Goal: Task Accomplishment & Management: Use online tool/utility

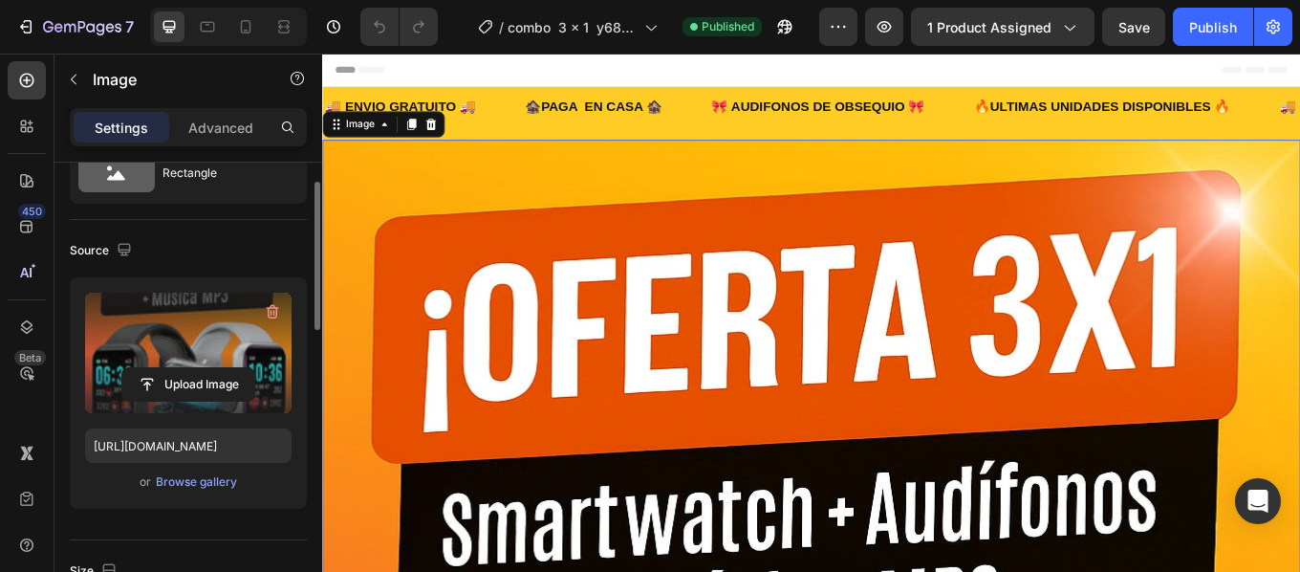
scroll to position [84, 0]
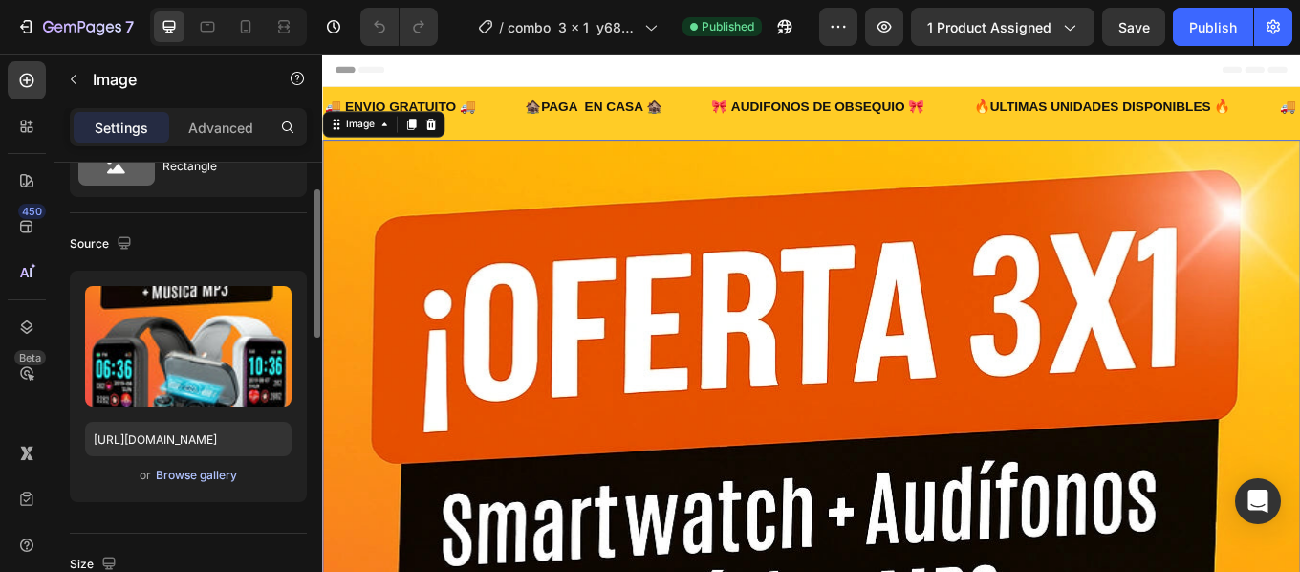
click at [187, 475] on div "Browse gallery" at bounding box center [196, 475] width 81 height 17
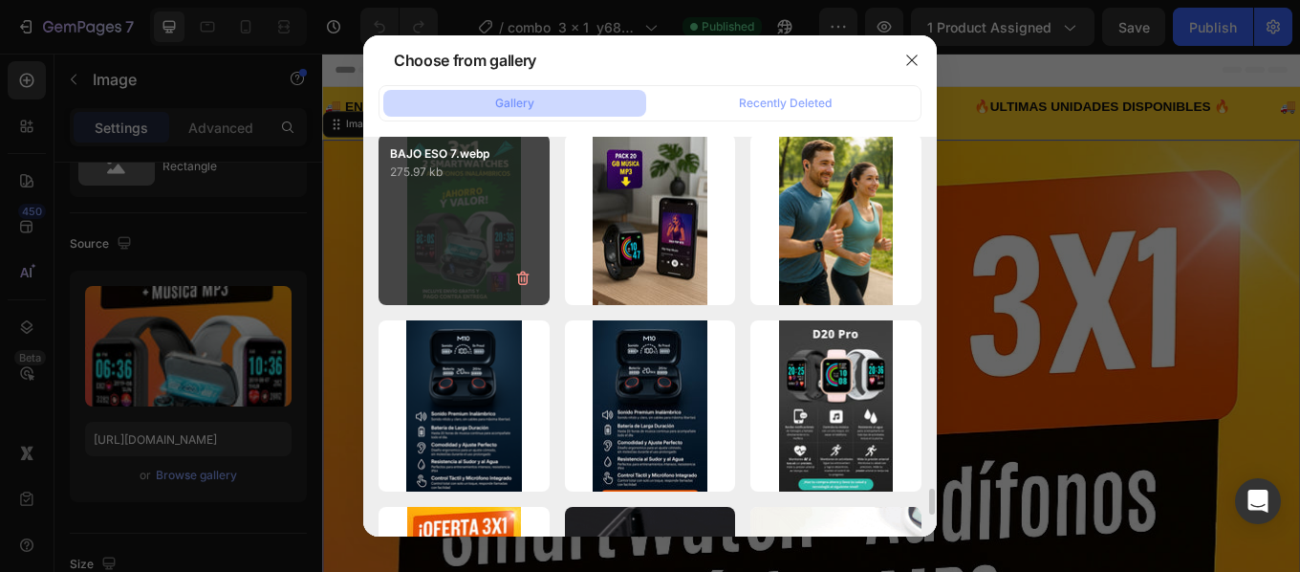
scroll to position [5416, 0]
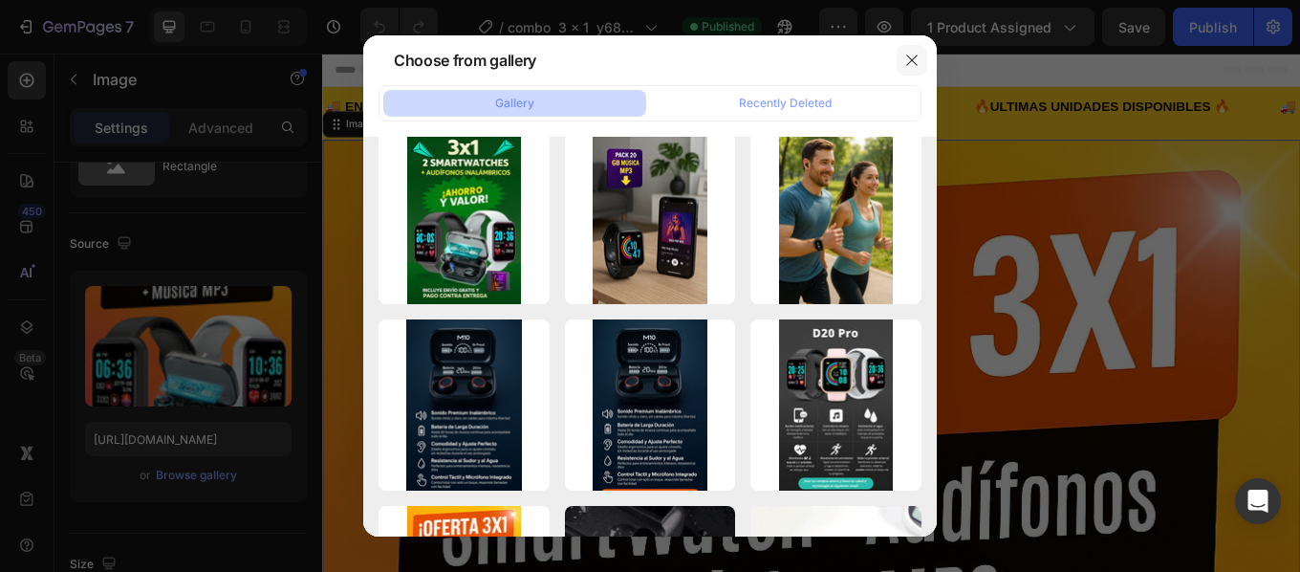
click at [900, 60] on button "button" at bounding box center [912, 60] width 31 height 31
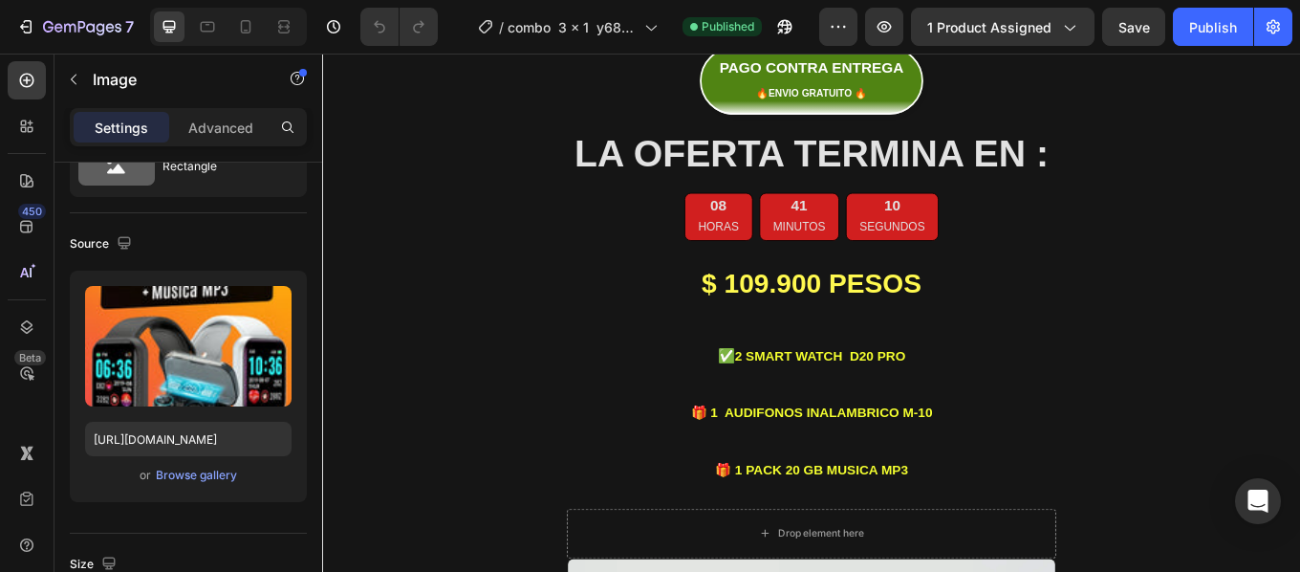
scroll to position [1844, 0]
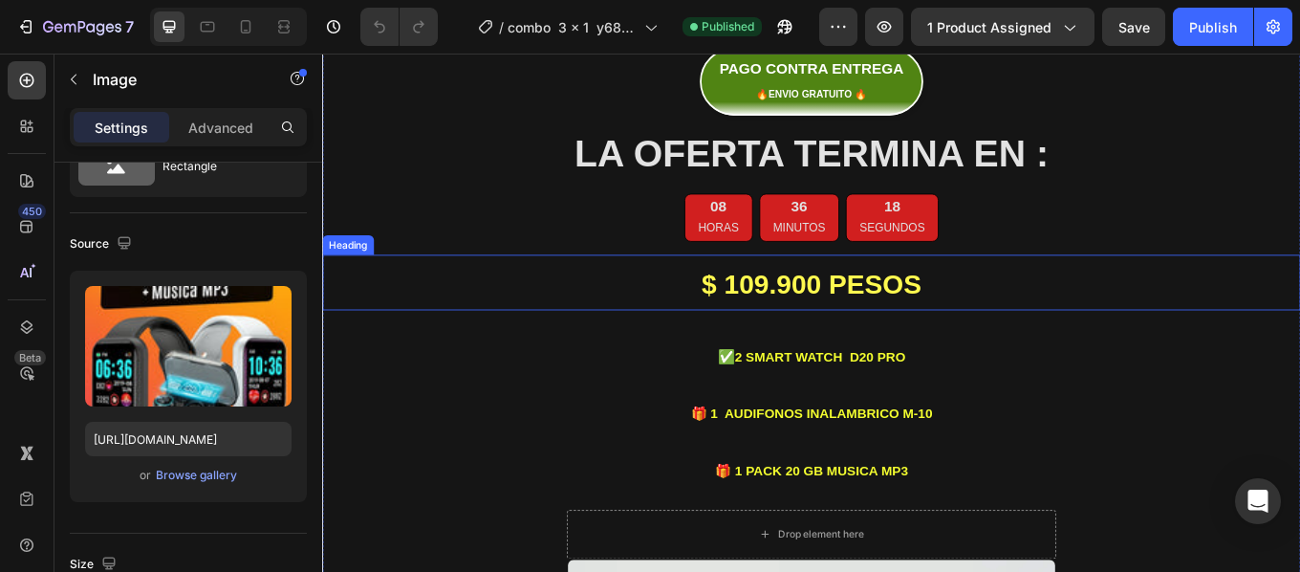
click at [828, 306] on strong "$ 109.900 PESOS" at bounding box center [896, 323] width 258 height 35
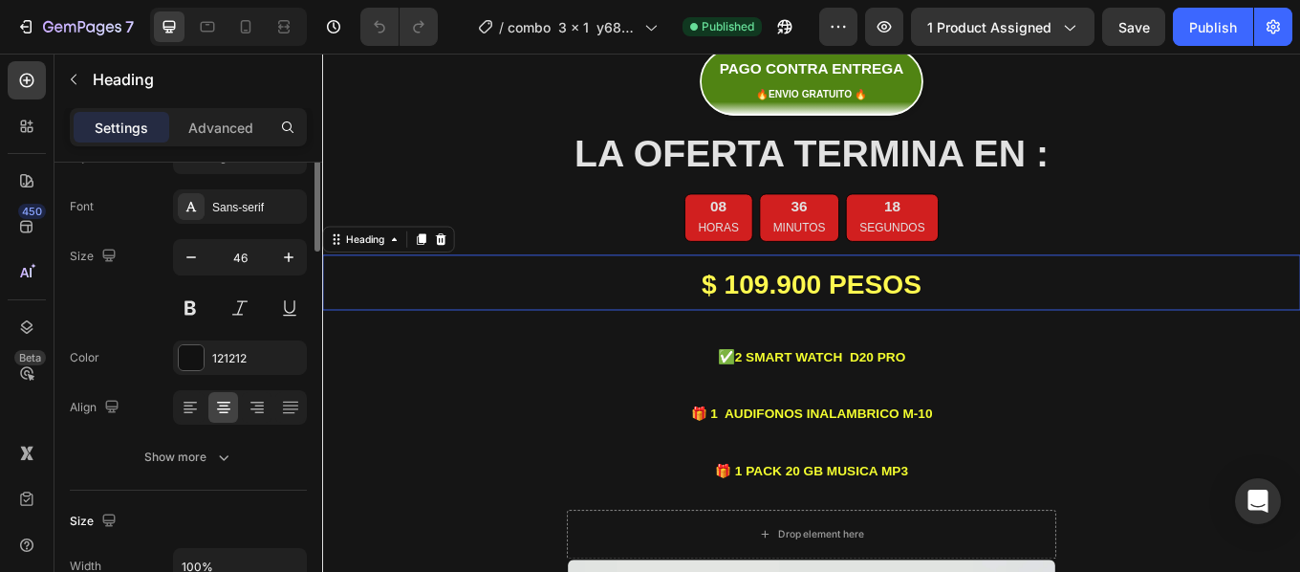
scroll to position [0, 0]
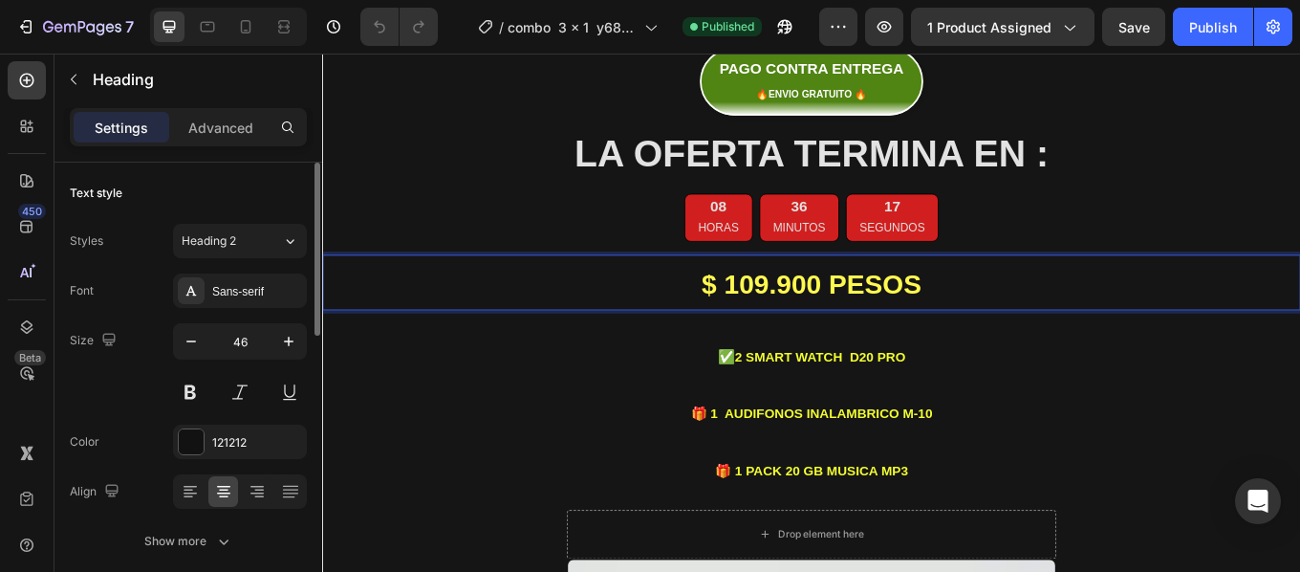
click at [828, 306] on strong "$ 109.900 PESOS" at bounding box center [896, 323] width 258 height 35
click at [832, 306] on strong "$ 109.900 PESOS" at bounding box center [896, 323] width 258 height 35
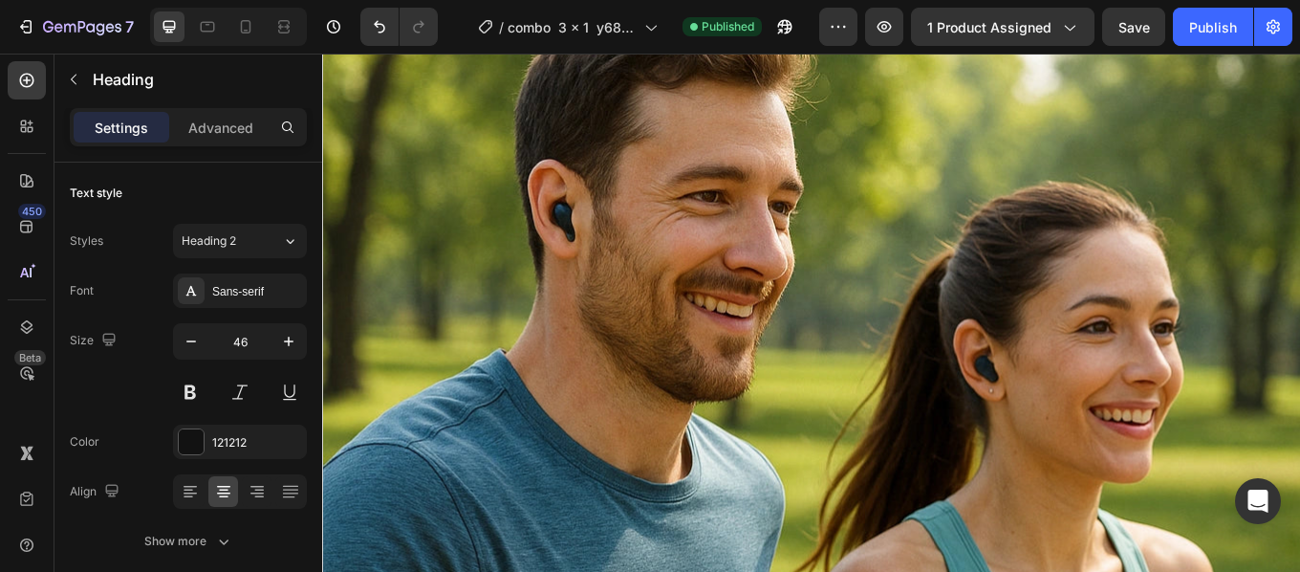
scroll to position [6984, 0]
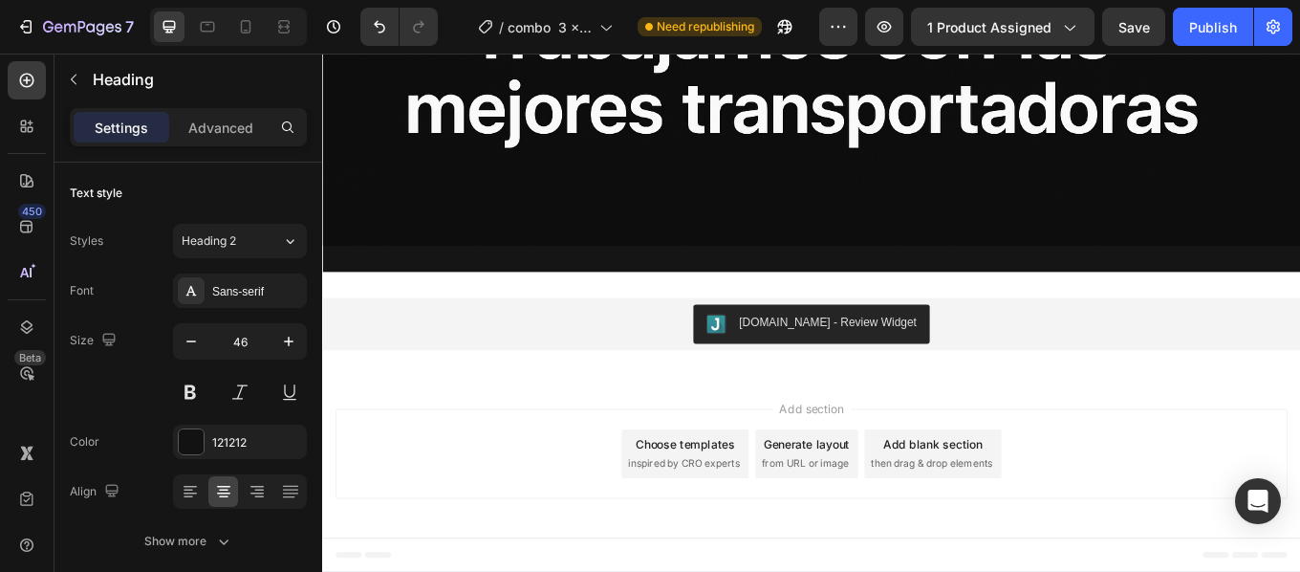
scroll to position [18624, 0]
click at [1217, 26] on div "Publish" at bounding box center [1213, 27] width 48 height 20
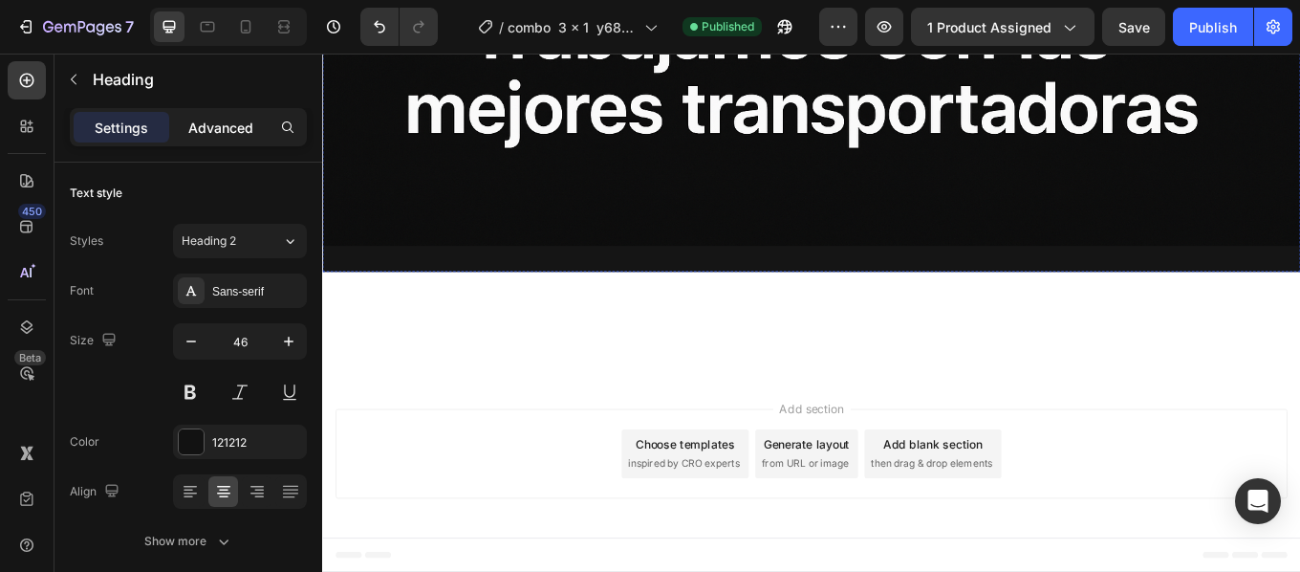
scroll to position [17499, 0]
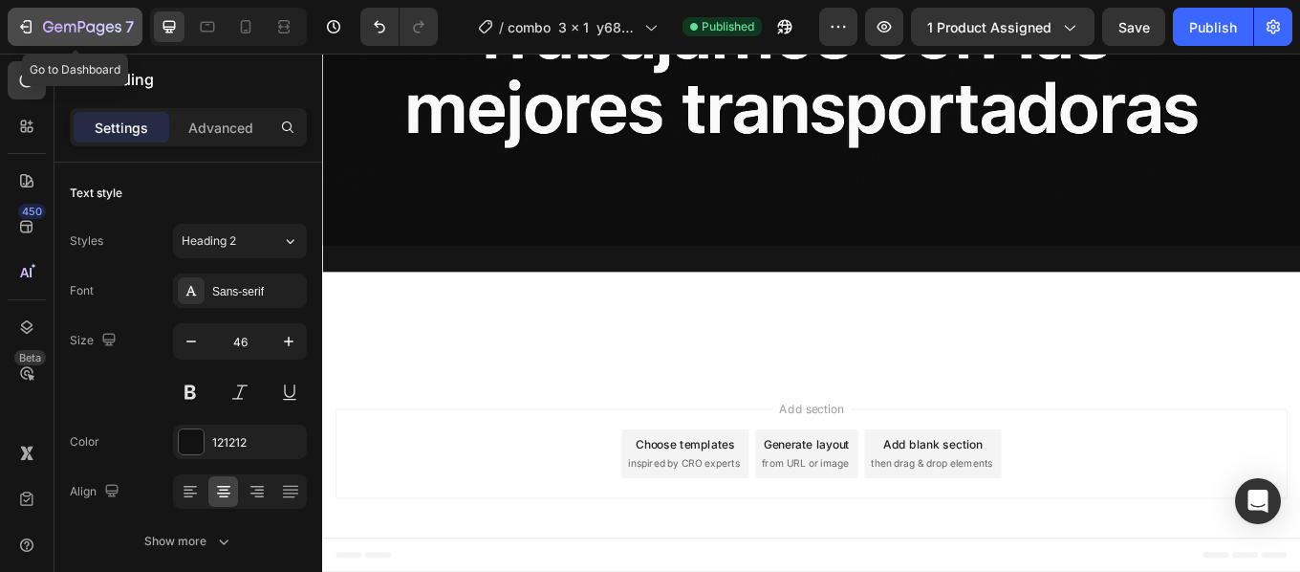
click at [109, 28] on icon "button" at bounding box center [110, 27] width 9 height 9
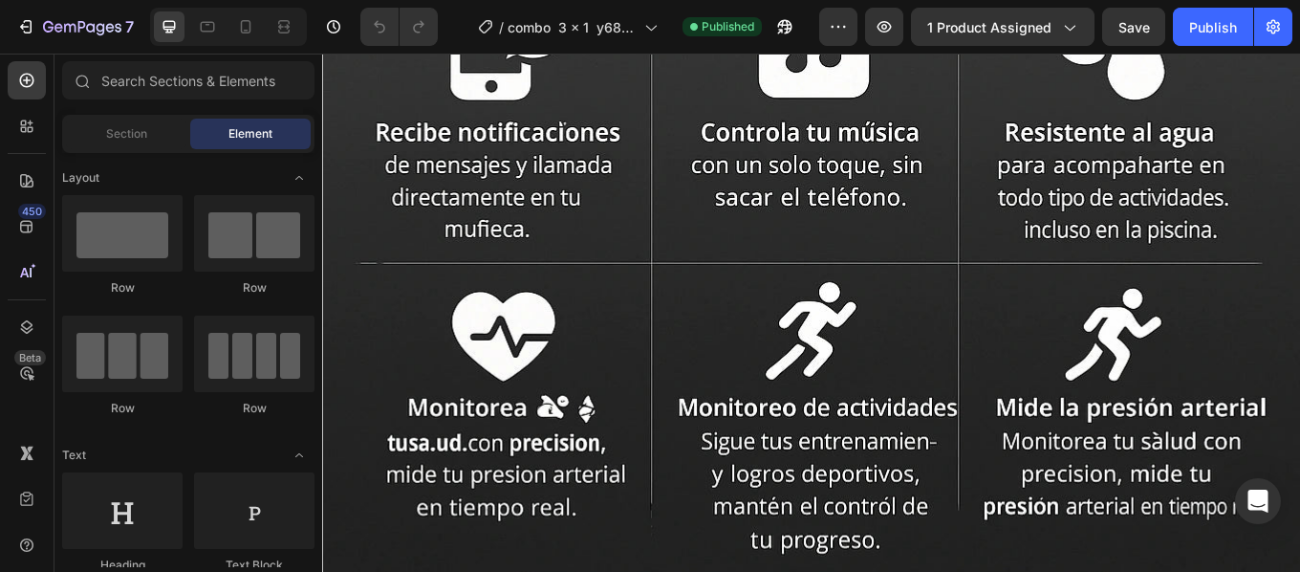
scroll to position [1777, 0]
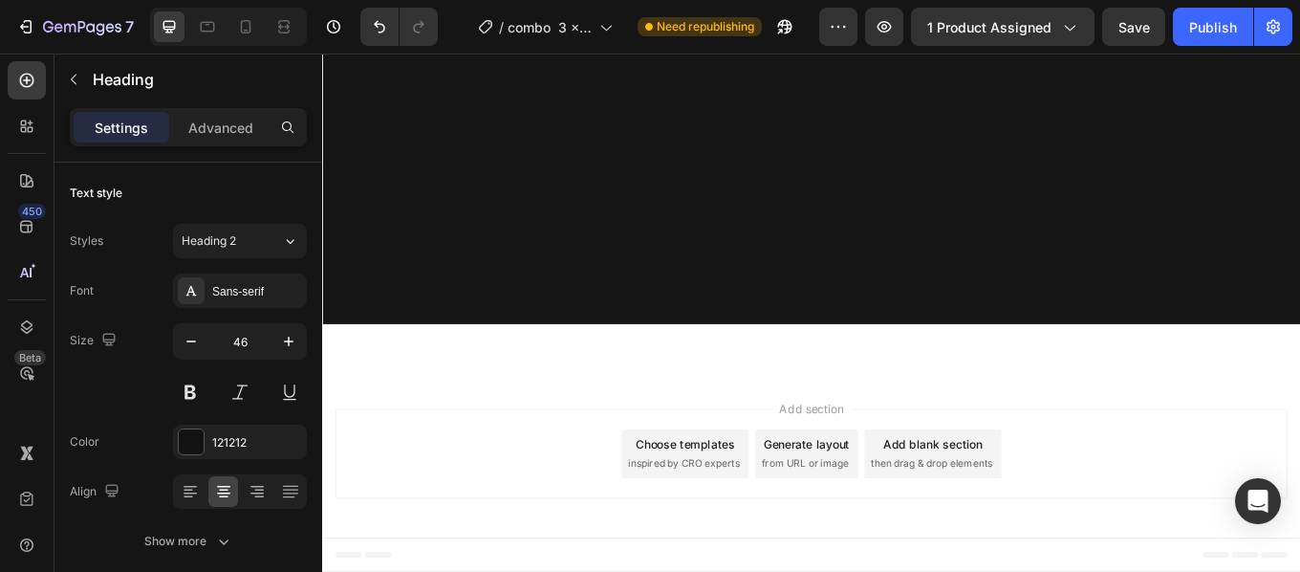
scroll to position [6962, 0]
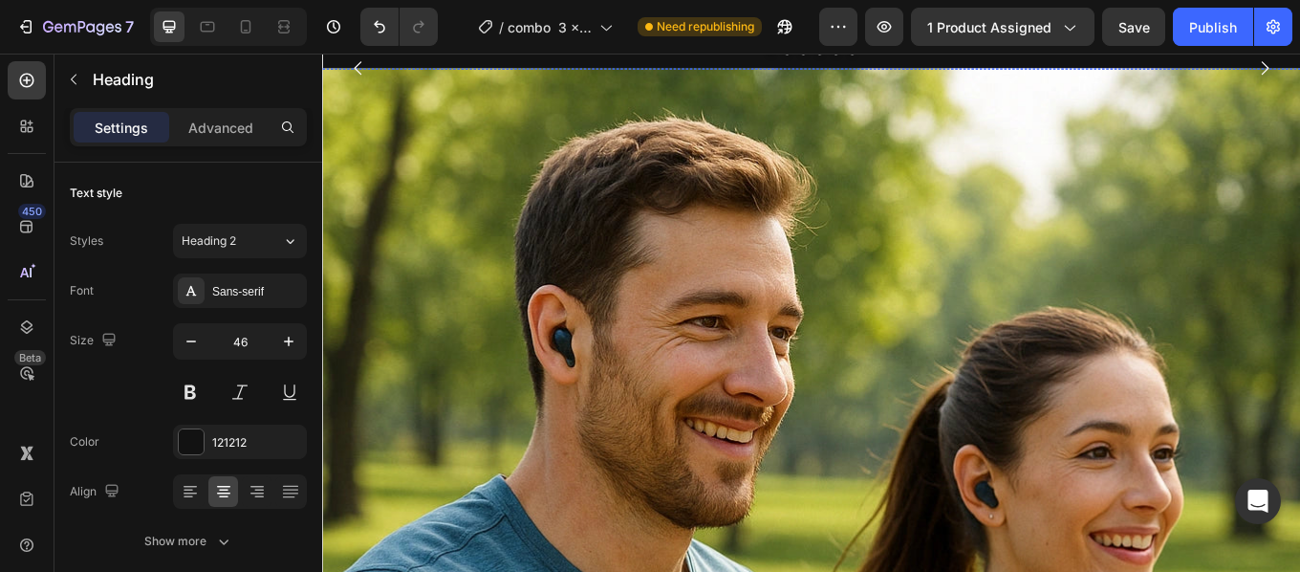
scroll to position [7665, 0]
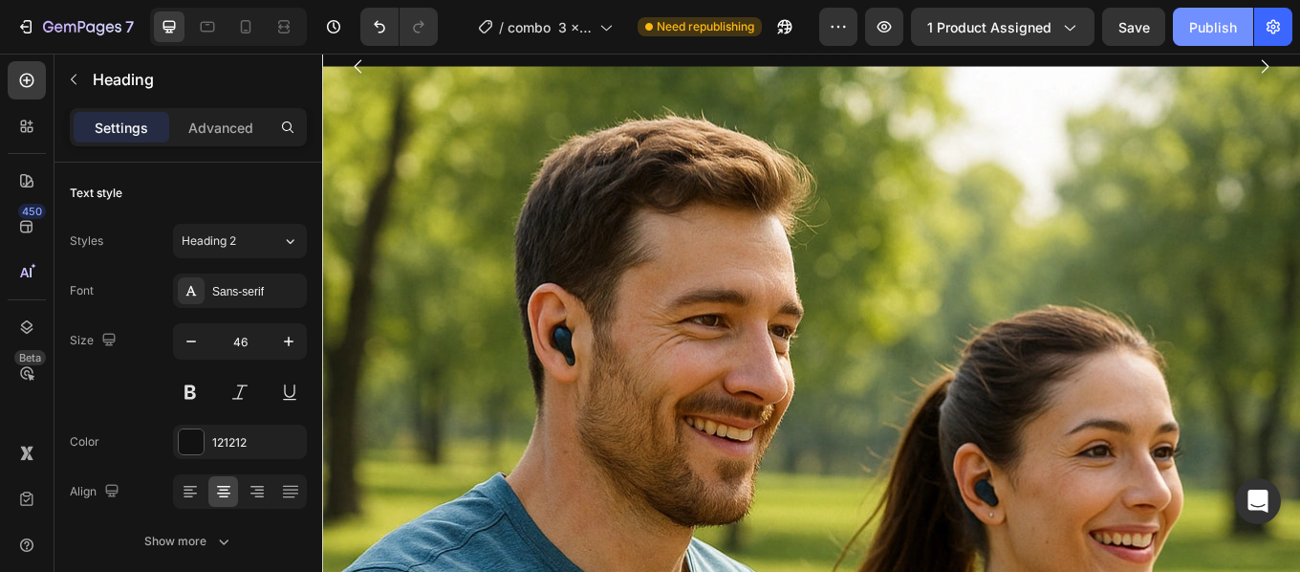
click at [1216, 37] on button "Publish" at bounding box center [1213, 27] width 80 height 38
click at [1203, 31] on div "Publish" at bounding box center [1213, 27] width 48 height 20
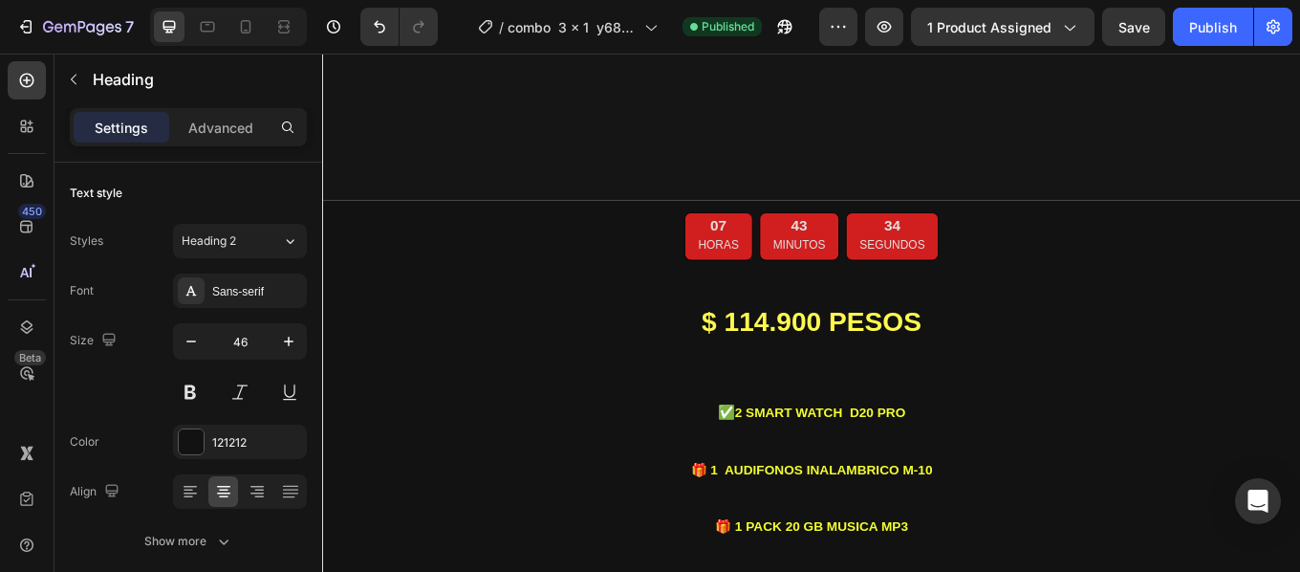
scroll to position [6941, 0]
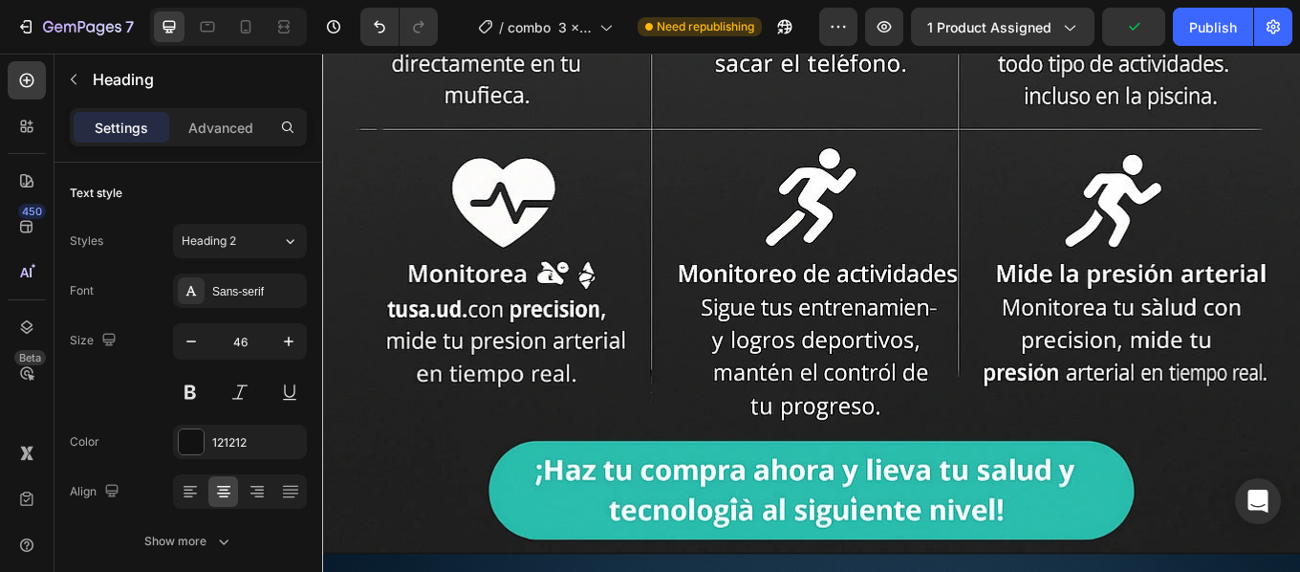
scroll to position [1865, 0]
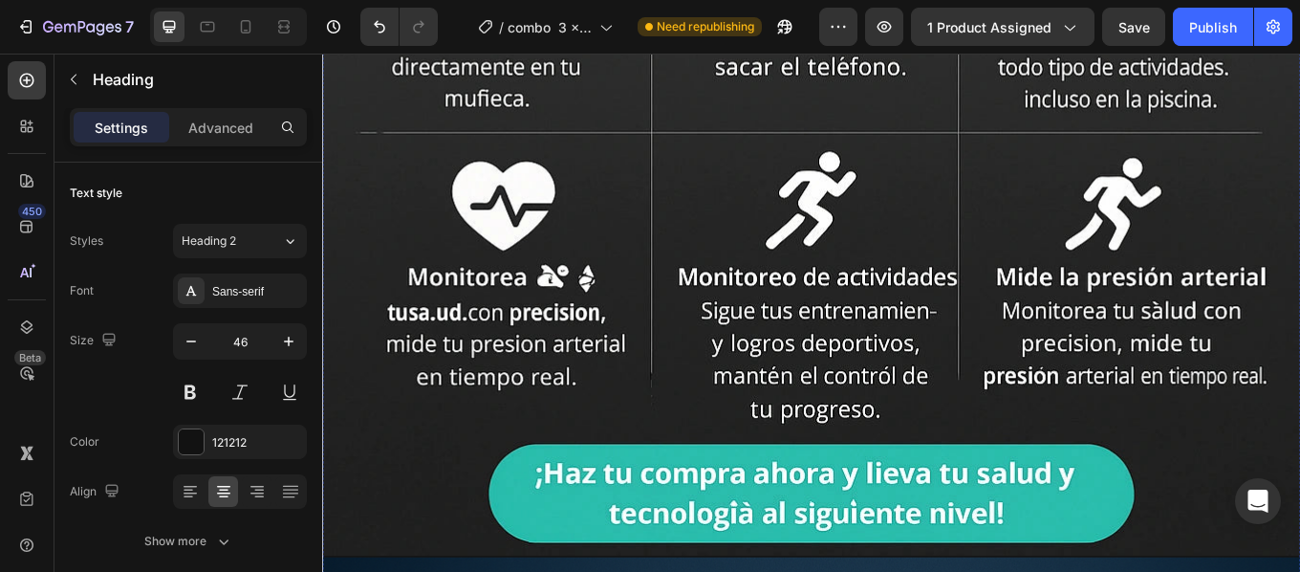
click at [1202, 31] on div "Publish" at bounding box center [1213, 27] width 48 height 20
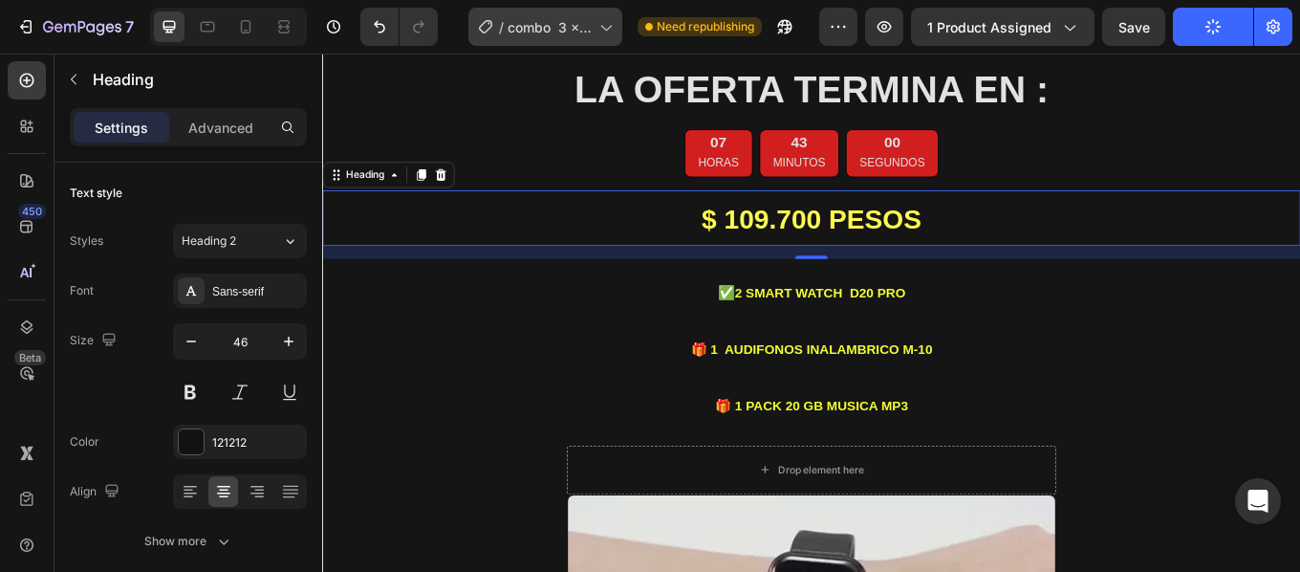
scroll to position [198, 0]
